Goal: Navigation & Orientation: Find specific page/section

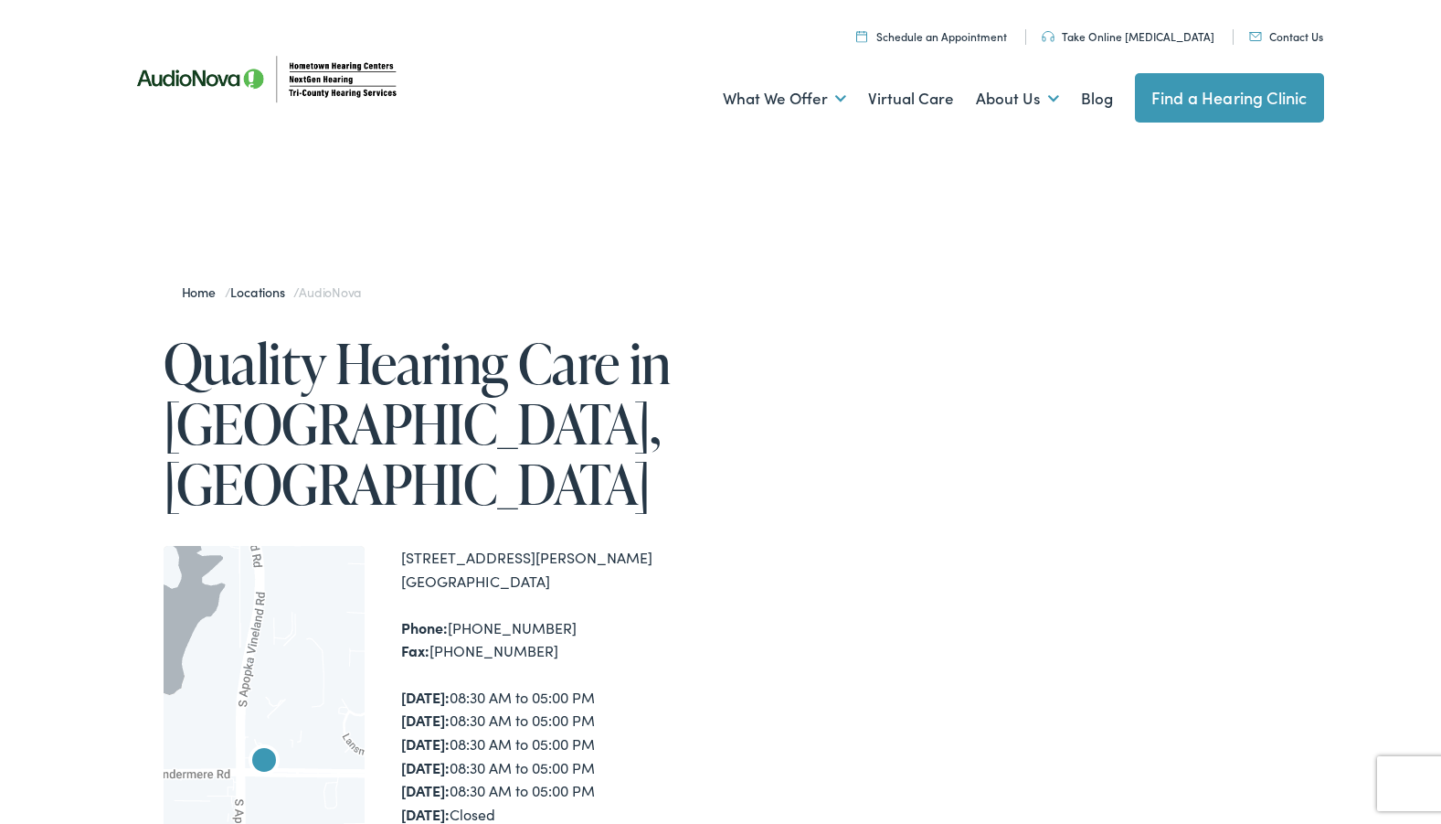
click at [1206, 101] on link "Find a Hearing Clinic" at bounding box center [1229, 97] width 189 height 49
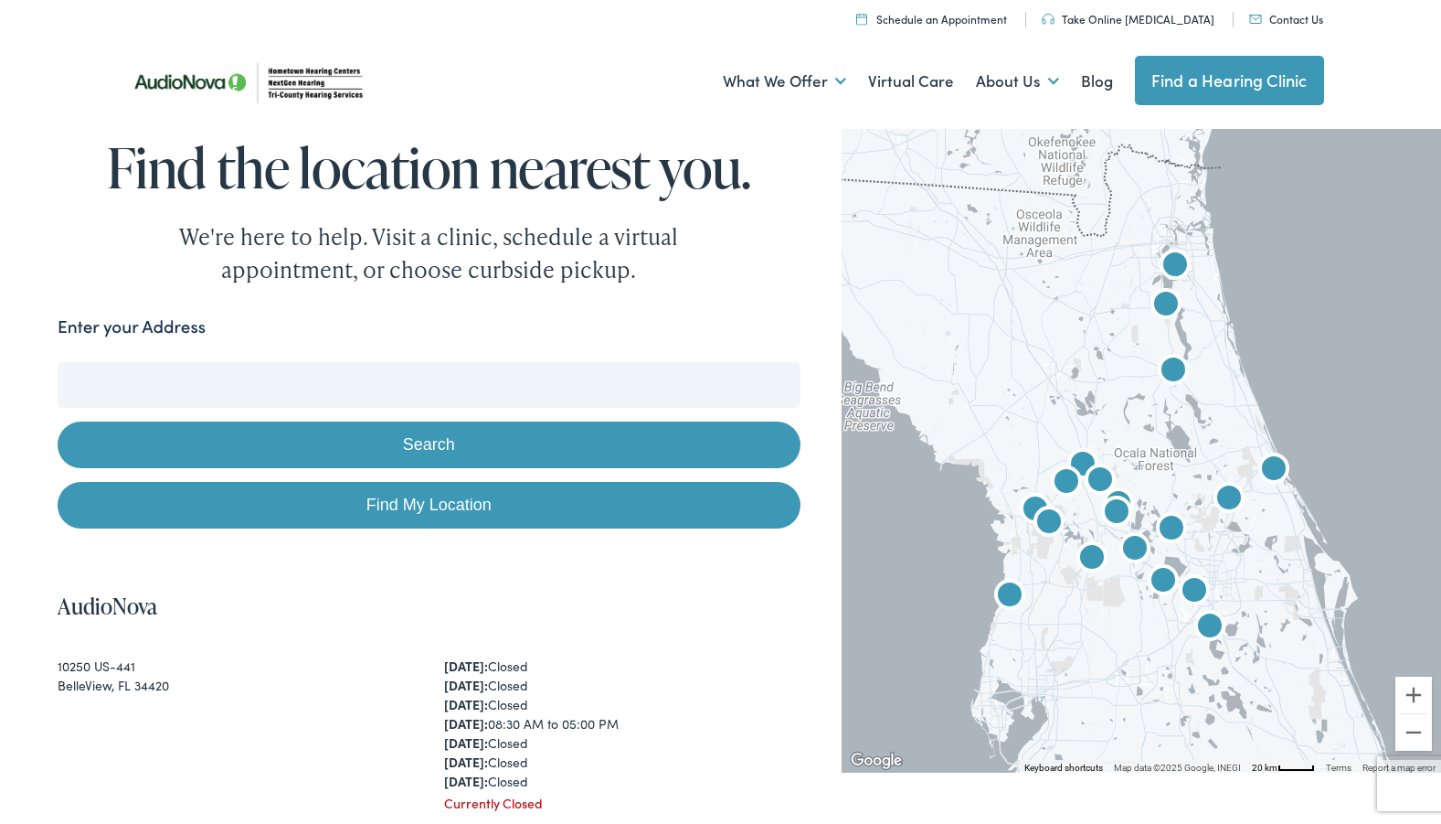
click at [152, 340] on div "Enter your Address" at bounding box center [429, 332] width 742 height 36
click at [213, 318] on div "Enter your Address" at bounding box center [429, 332] width 742 height 36
click at [192, 366] on input "Enter your Address" at bounding box center [429, 385] width 742 height 46
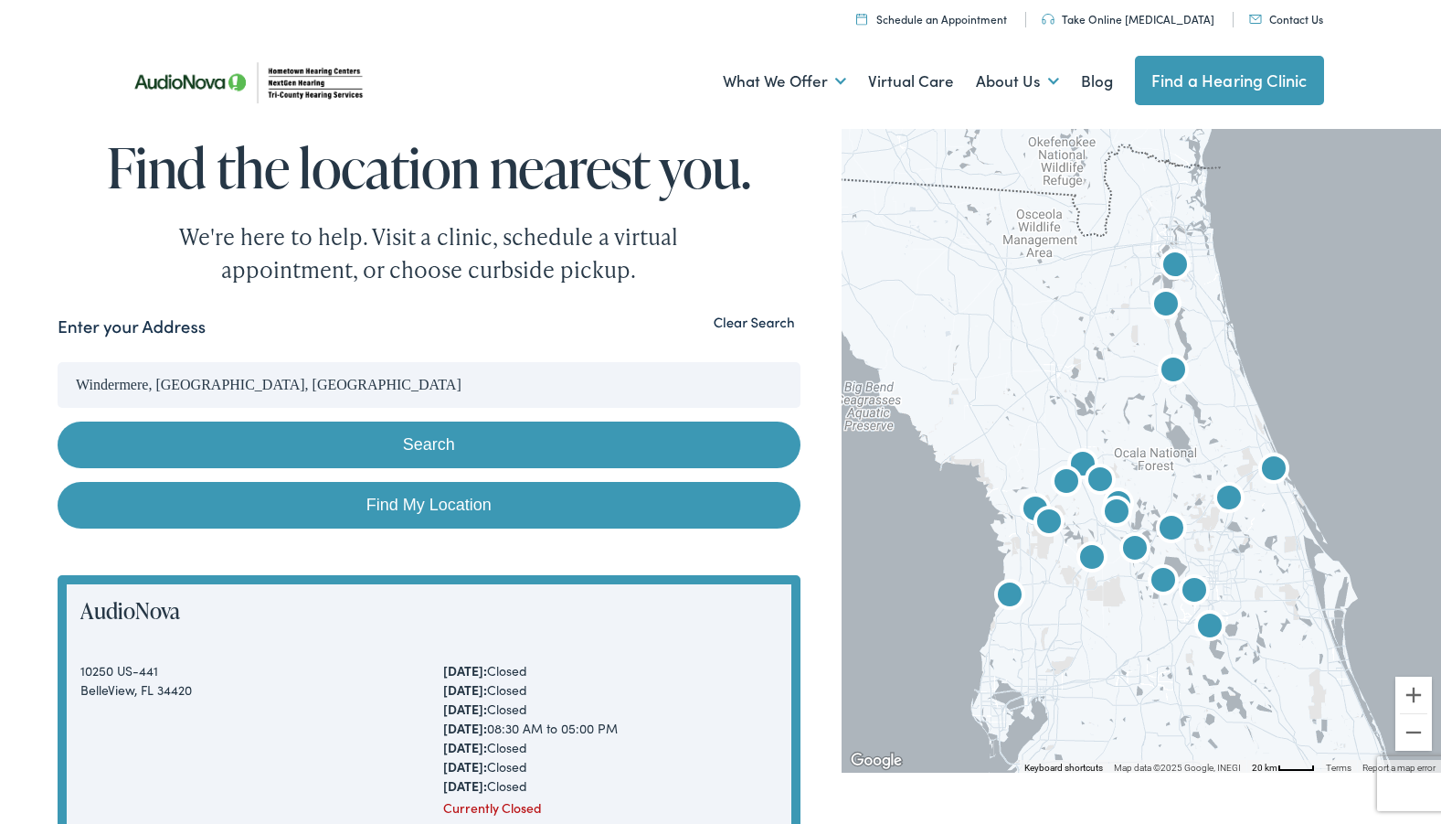
click at [403, 433] on button "Search" at bounding box center [429, 444] width 742 height 47
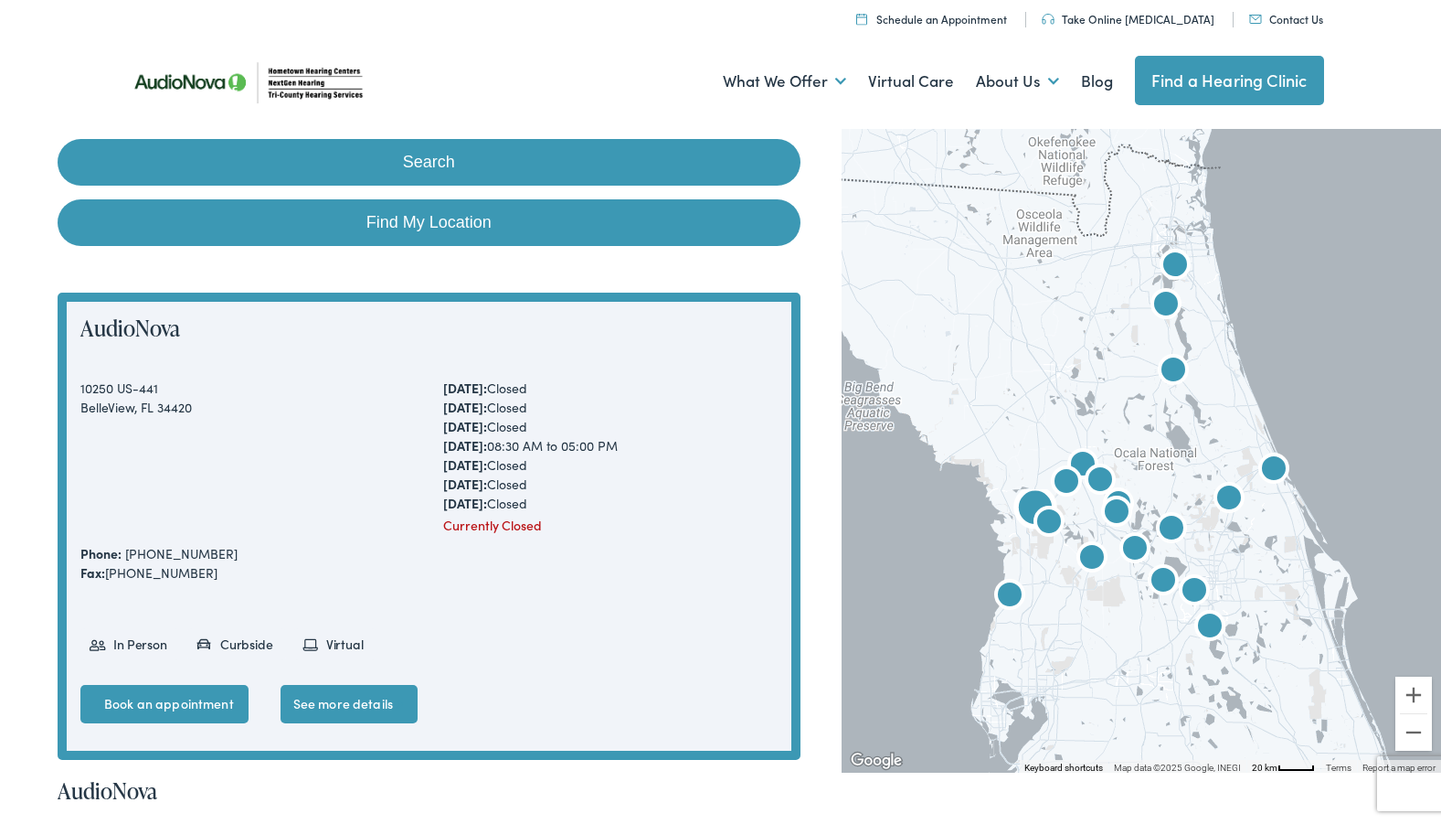
scroll to position [269, 0]
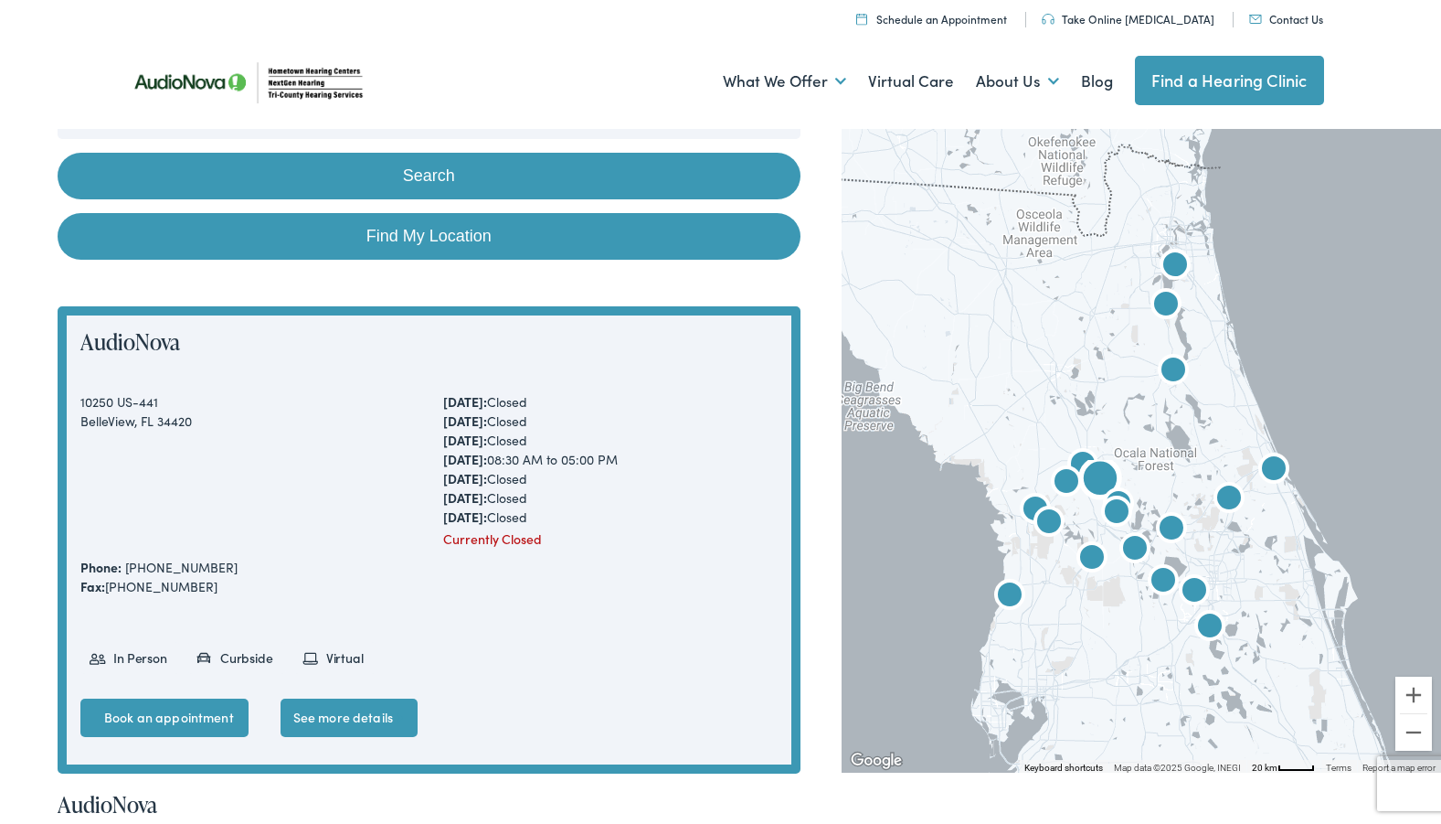
click at [265, 395] on div "10250 US-441" at bounding box center [247, 401] width 335 height 19
click at [395, 236] on link "Find My Location" at bounding box center [429, 236] width 742 height 47
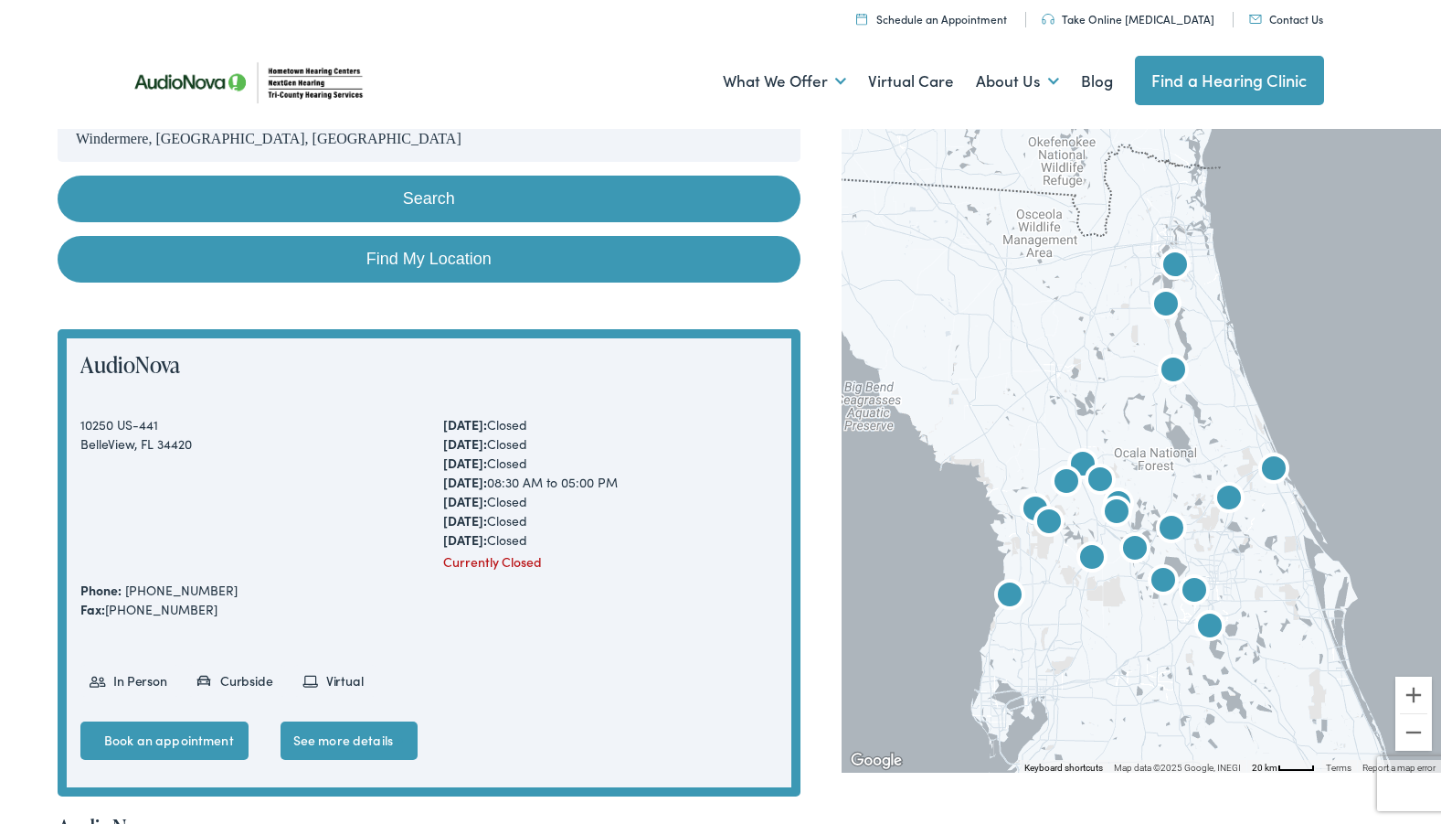
type input "[GEOGRAPHIC_DATA], [US_STATE]"
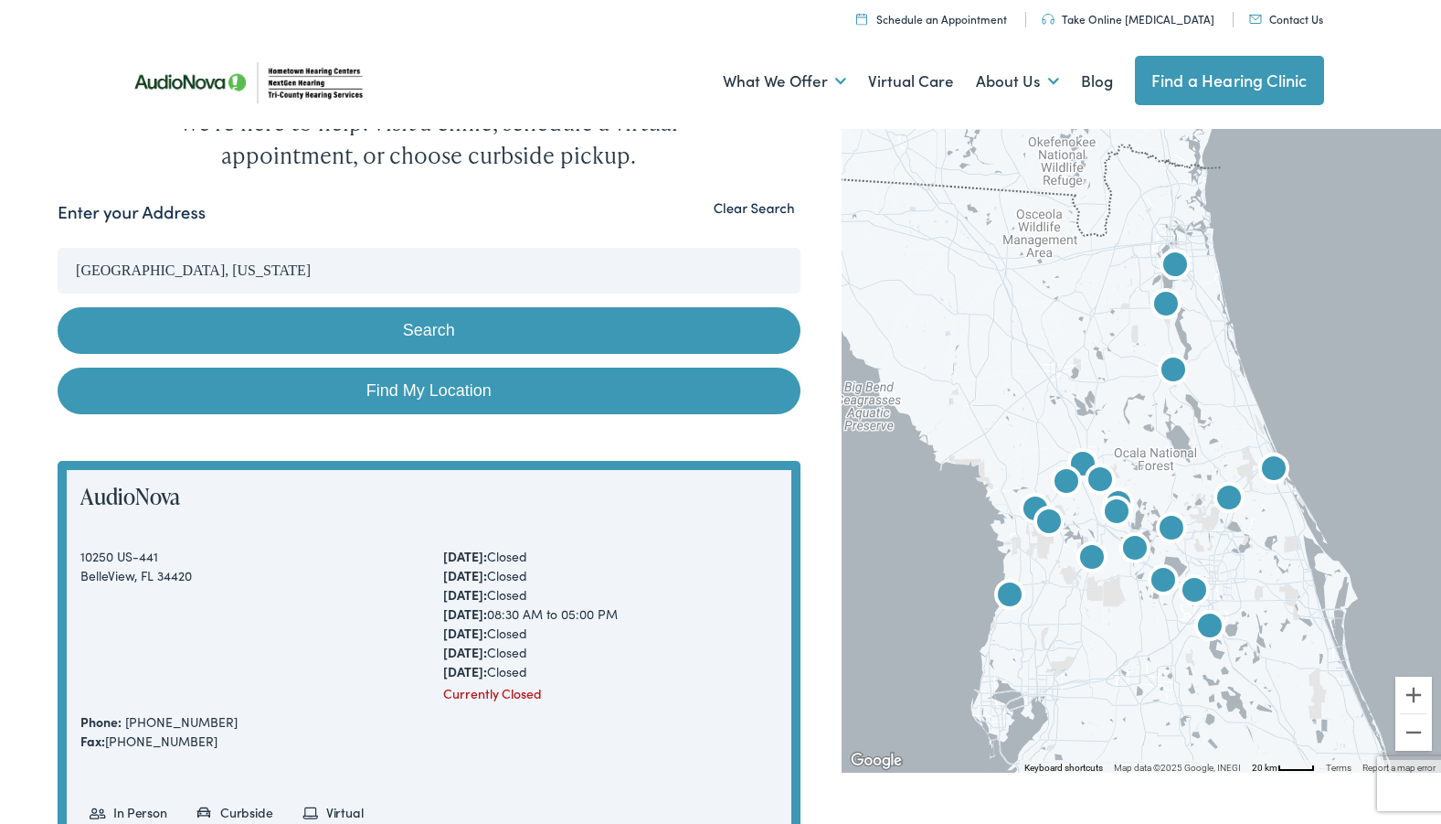
scroll to position [113, 0]
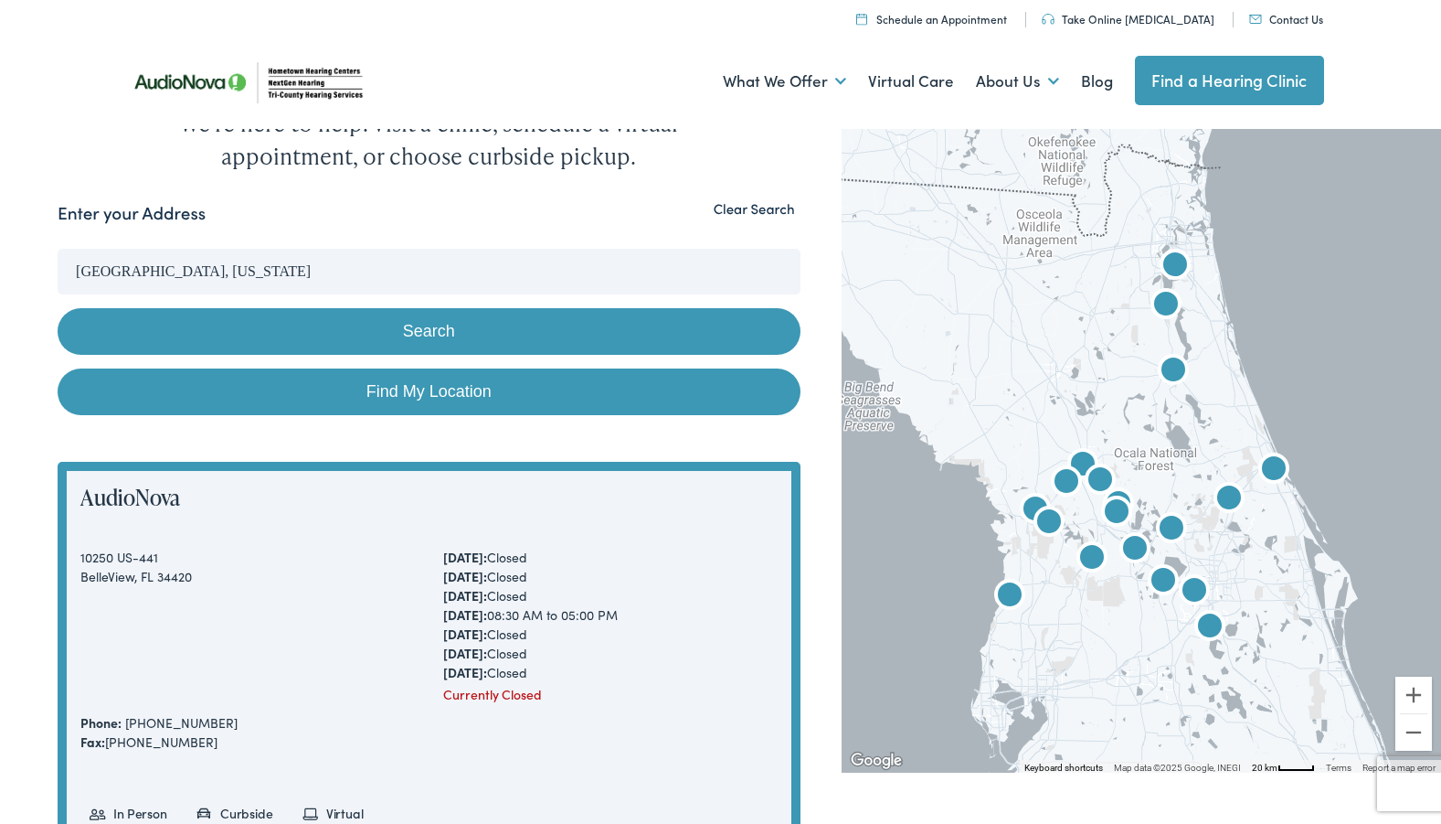
click at [367, 267] on input "[GEOGRAPHIC_DATA], [US_STATE]" at bounding box center [429, 272] width 742 height 46
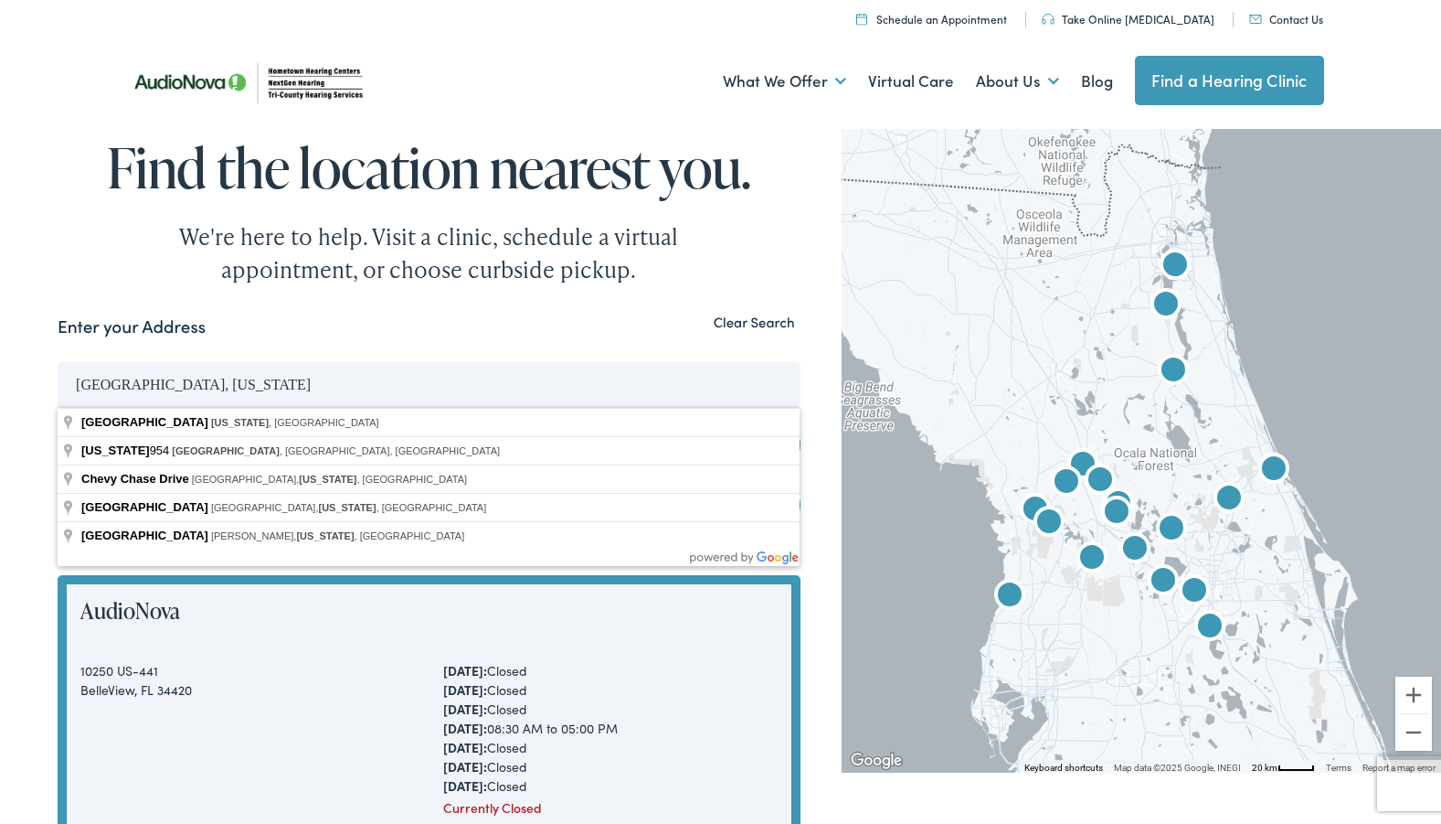
scroll to position [0, 0]
